Goal: Transaction & Acquisition: Purchase product/service

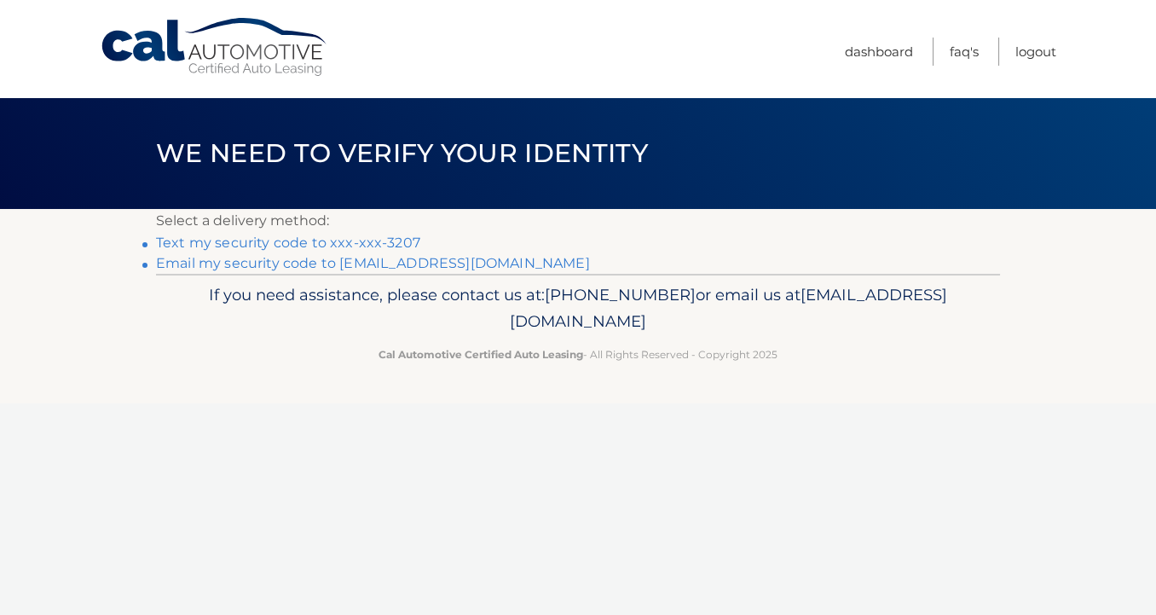
click at [228, 249] on link "Text my security code to xxx-xxx-3207" at bounding box center [288, 242] width 264 height 16
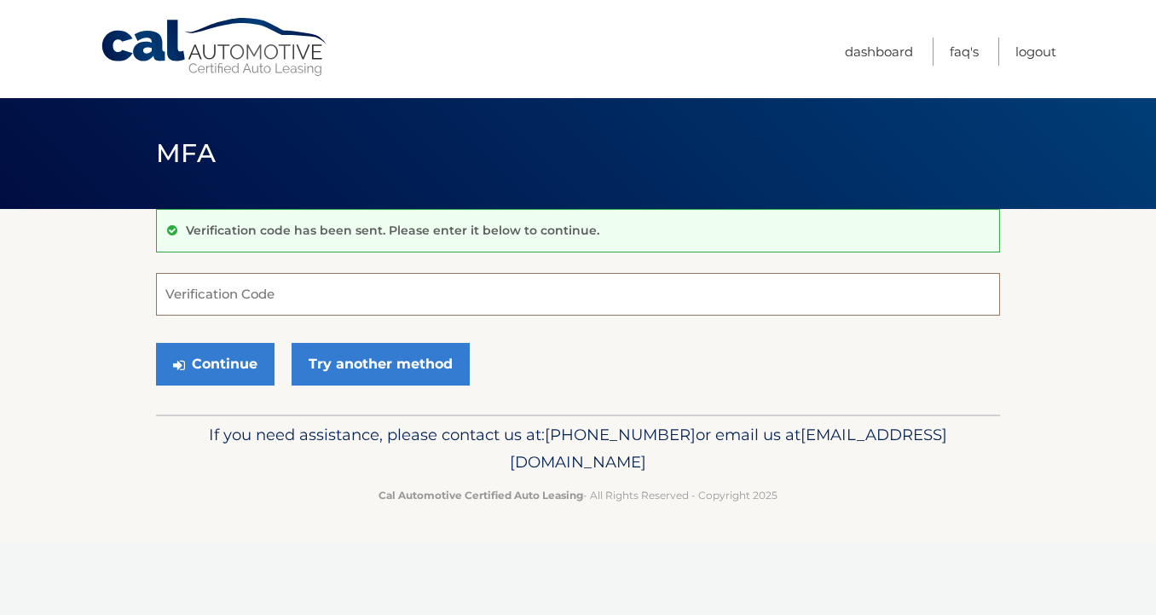
click at [252, 301] on input "Verification Code" at bounding box center [578, 294] width 844 height 43
type input "310054"
click at [233, 372] on button "Continue" at bounding box center [215, 364] width 119 height 43
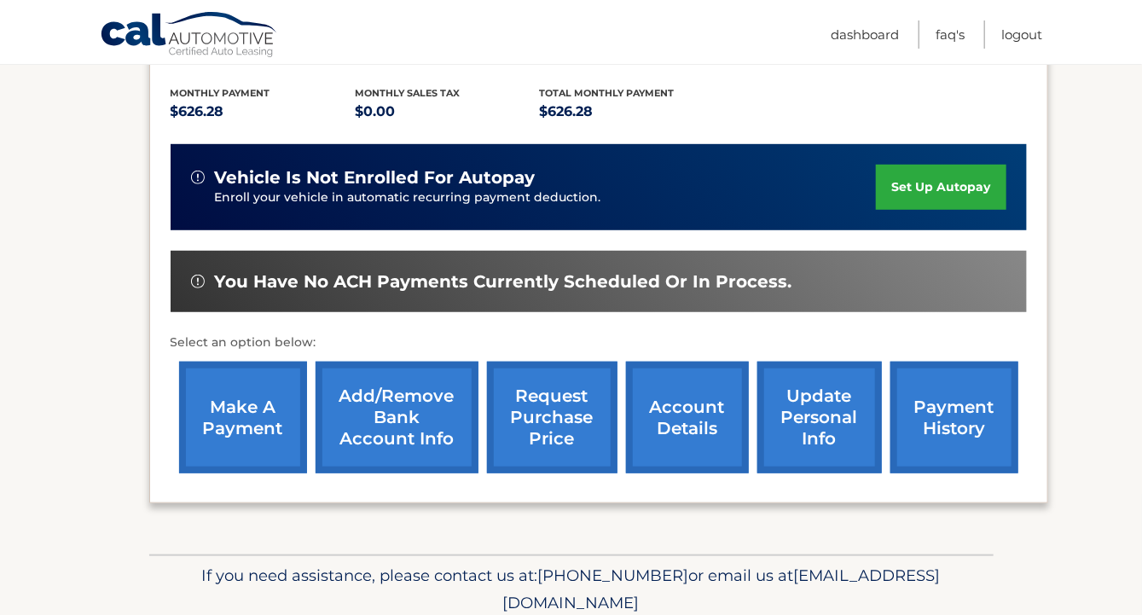
scroll to position [379, 0]
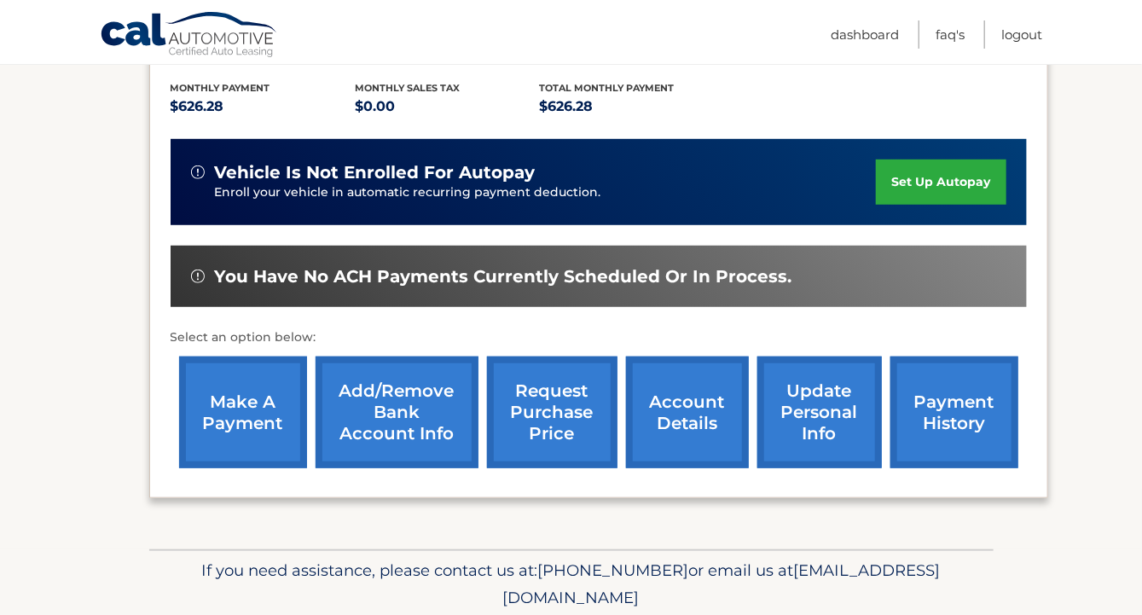
click at [253, 385] on link "make a payment" at bounding box center [243, 412] width 128 height 112
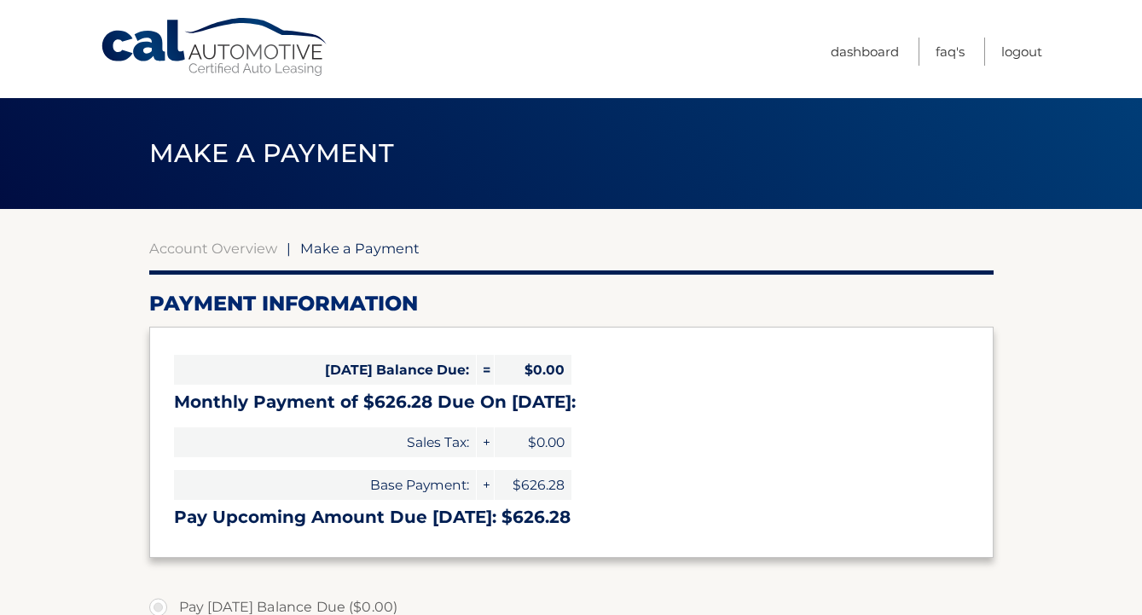
select select "ZDI2ODI0NWQtZmU1MS00YjA4LTlmZjYtYzUxM2M2MmY0ZDUx"
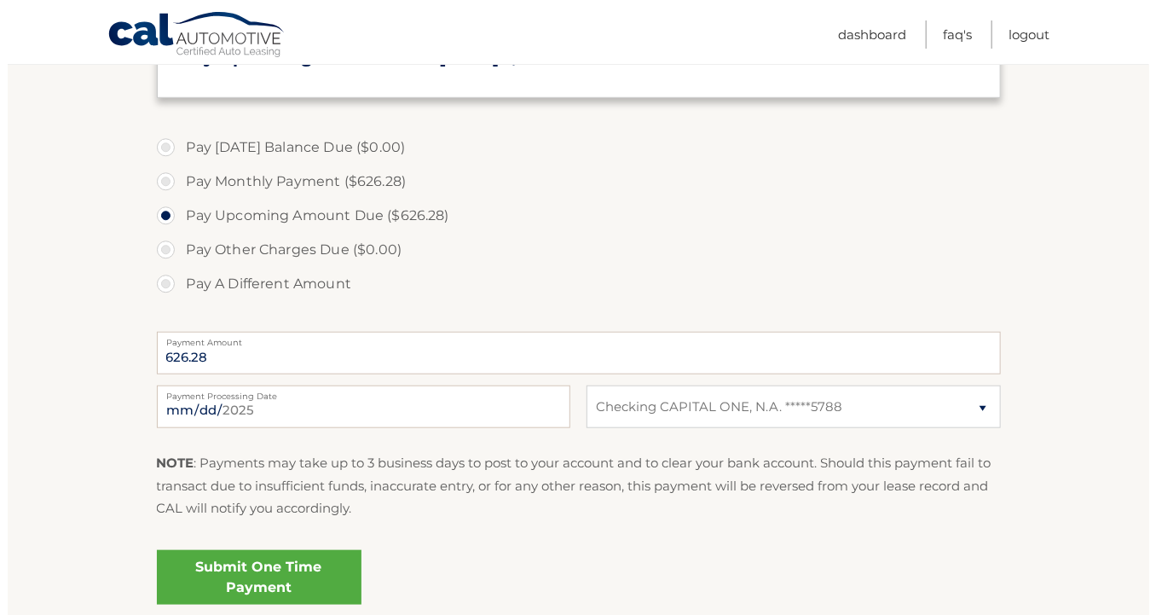
scroll to position [537, 0]
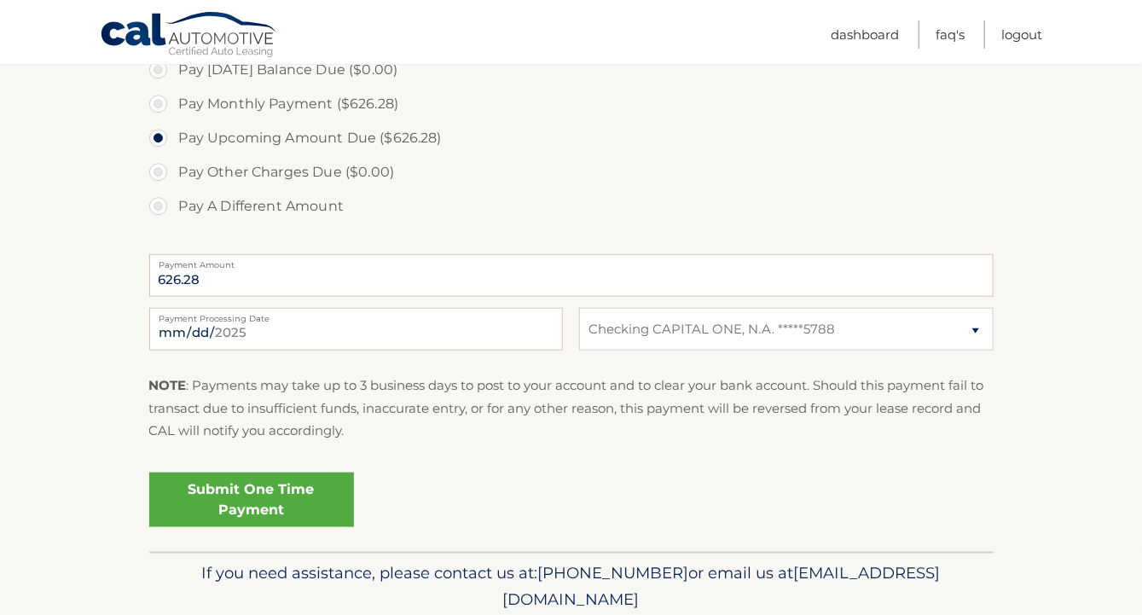
click at [258, 527] on link "Submit One Time Payment" at bounding box center [251, 499] width 205 height 55
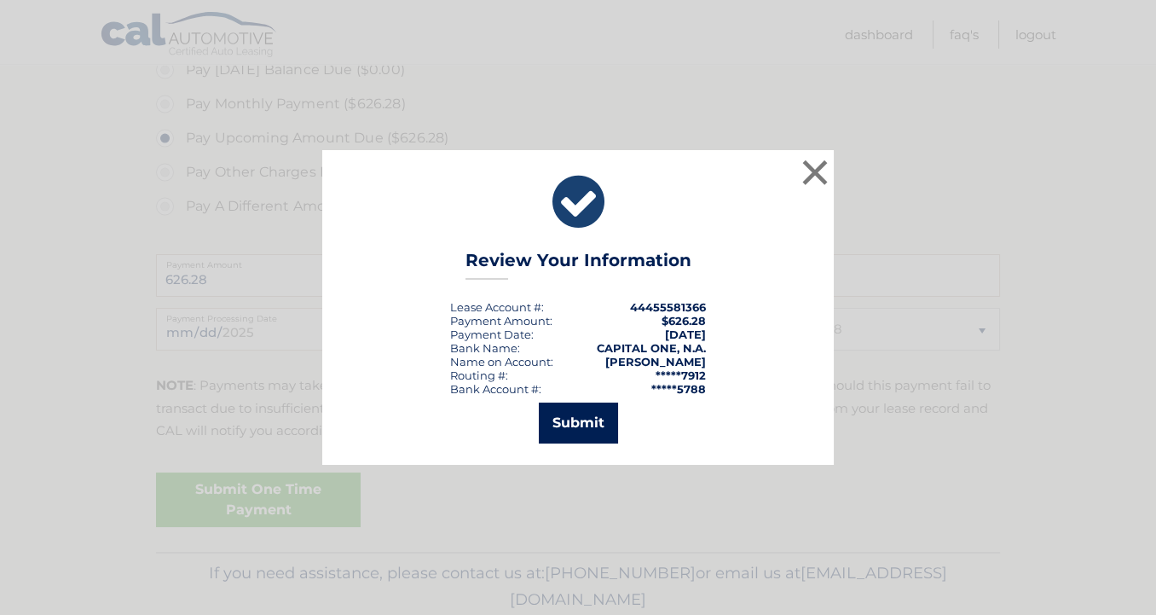
click at [566, 421] on button "Submit" at bounding box center [578, 422] width 79 height 41
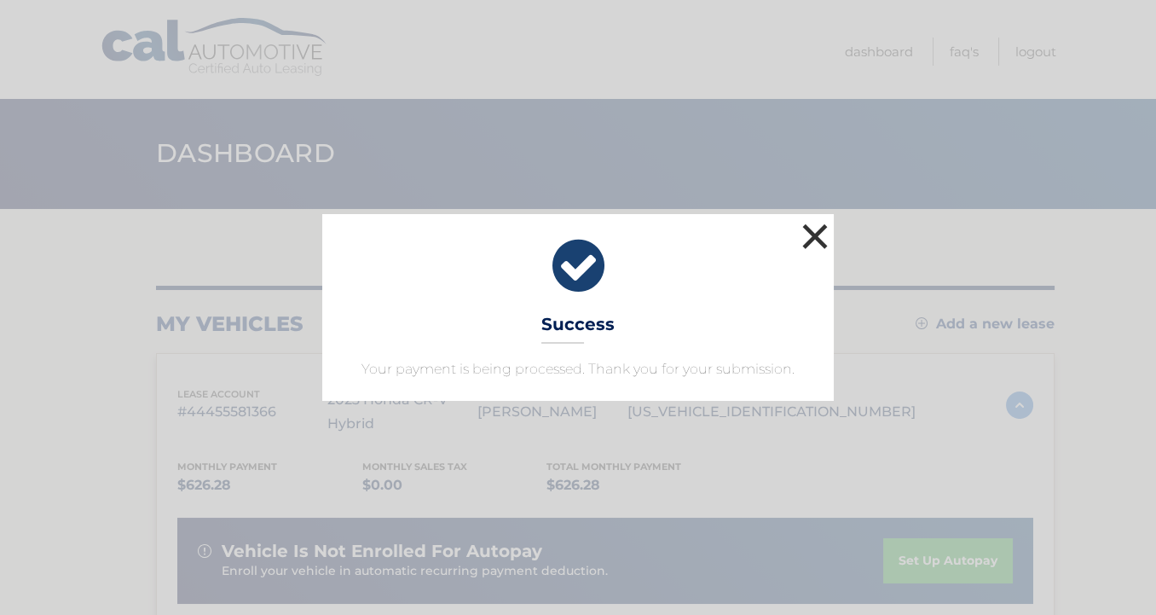
click at [819, 219] on button "×" at bounding box center [815, 236] width 34 height 34
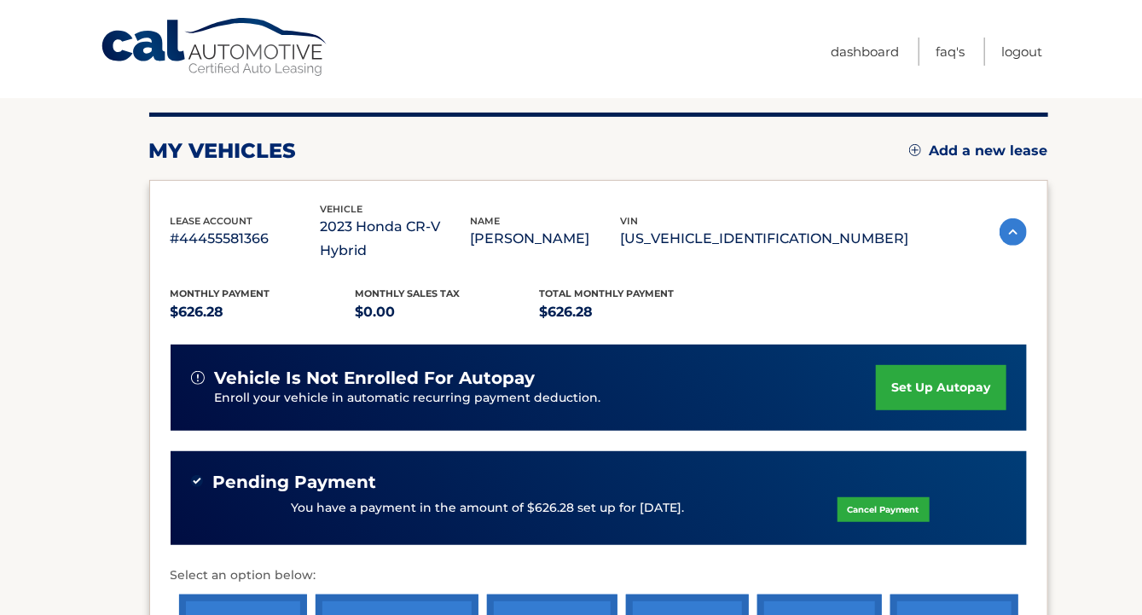
scroll to position [379, 0]
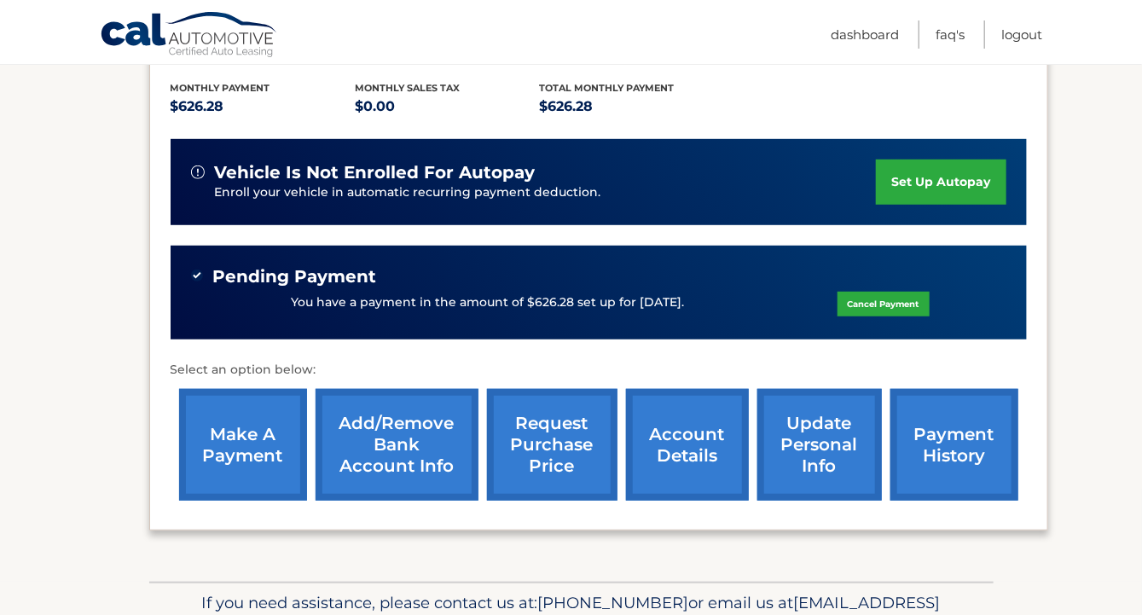
click at [227, 423] on link "make a payment" at bounding box center [243, 445] width 128 height 112
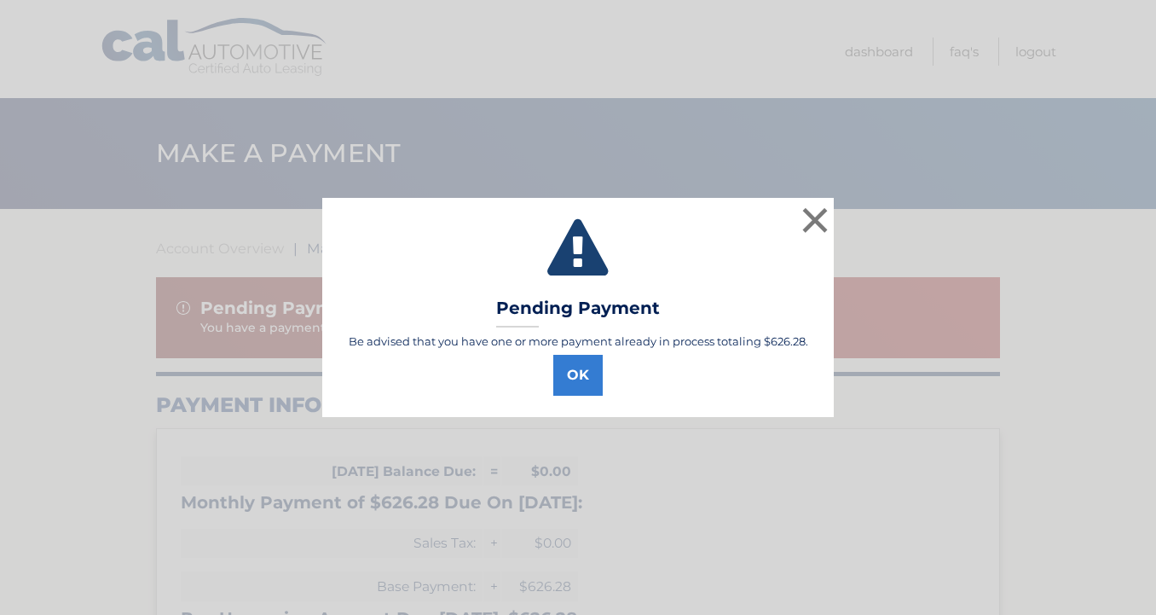
select select "ZDI2ODI0NWQtZmU1MS00YjA4LTlmZjYtYzUxM2M2MmY0ZDUx"
click at [582, 379] on button "OK" at bounding box center [577, 375] width 49 height 41
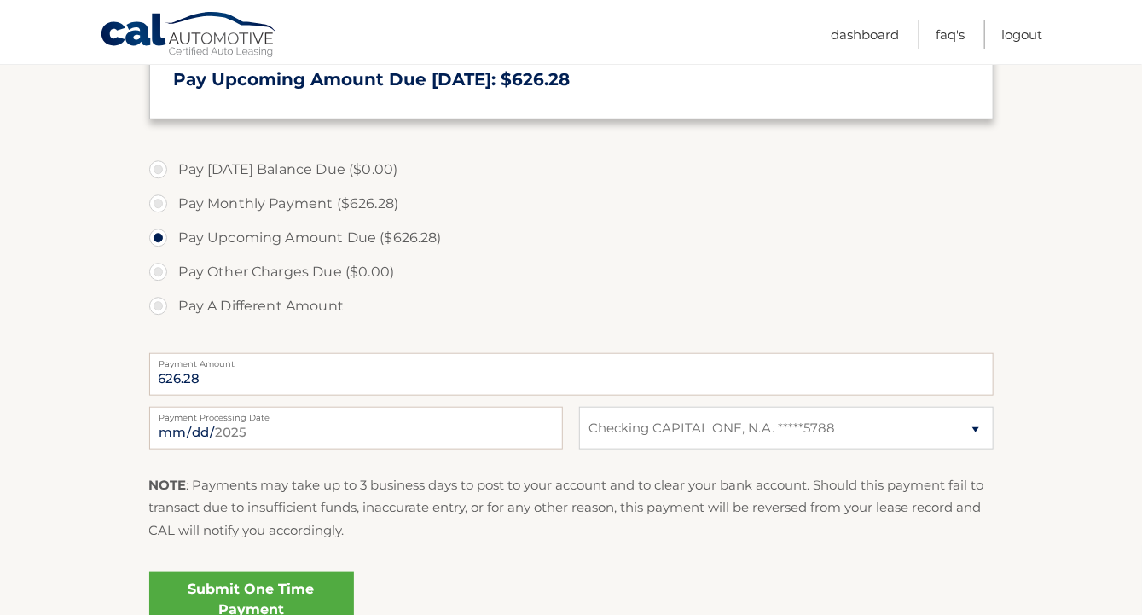
scroll to position [537, 0]
click at [1017, 32] on link "Logout" at bounding box center [1021, 34] width 41 height 28
